Goal: Information Seeking & Learning: Learn about a topic

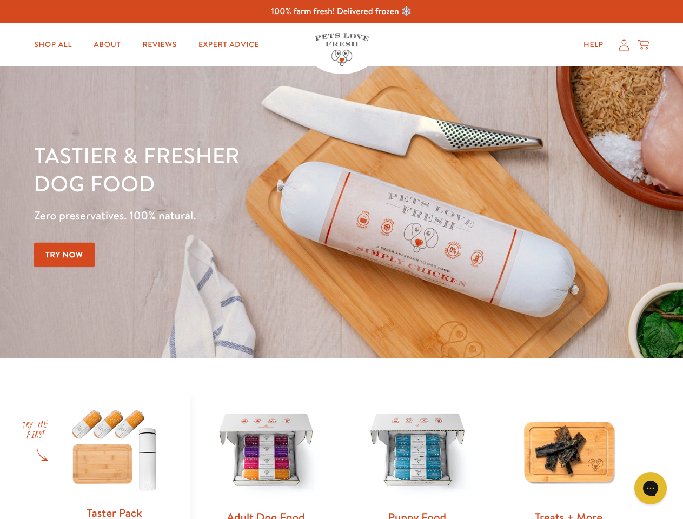
click at [341, 259] on div "Tastier & fresher dog food Zero preservatives. 100% natural. Try Now" at bounding box center [239, 212] width 410 height 143
click at [650, 488] on icon "Gorgias live chat" at bounding box center [650, 488] width 10 height 10
